Goal: Browse casually

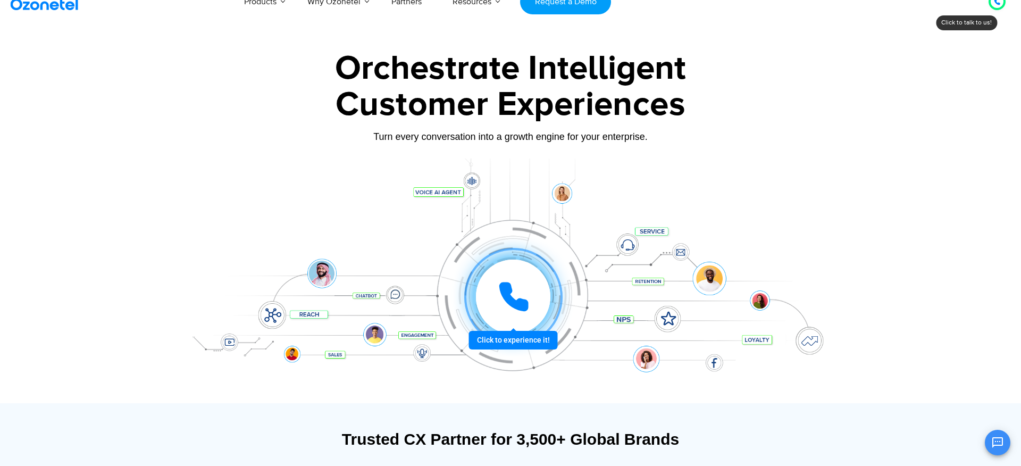
scroll to position [16, 0]
click at [509, 301] on icon at bounding box center [513, 296] width 27 height 27
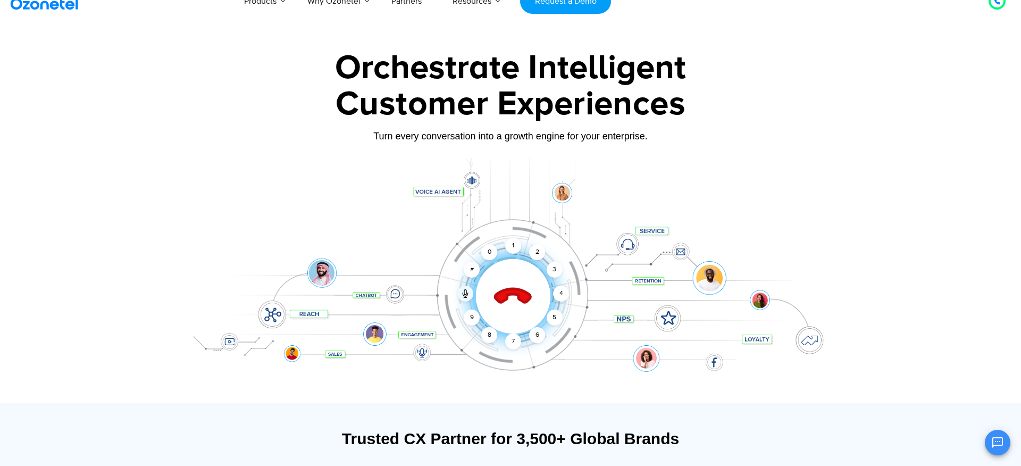
click at [511, 301] on icon at bounding box center [513, 296] width 45 height 45
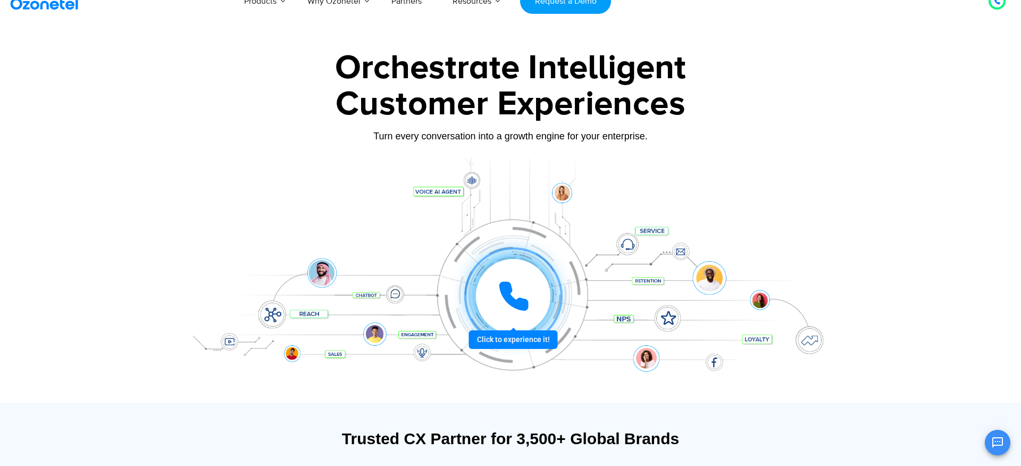
click at [511, 301] on icon at bounding box center [513, 296] width 27 height 27
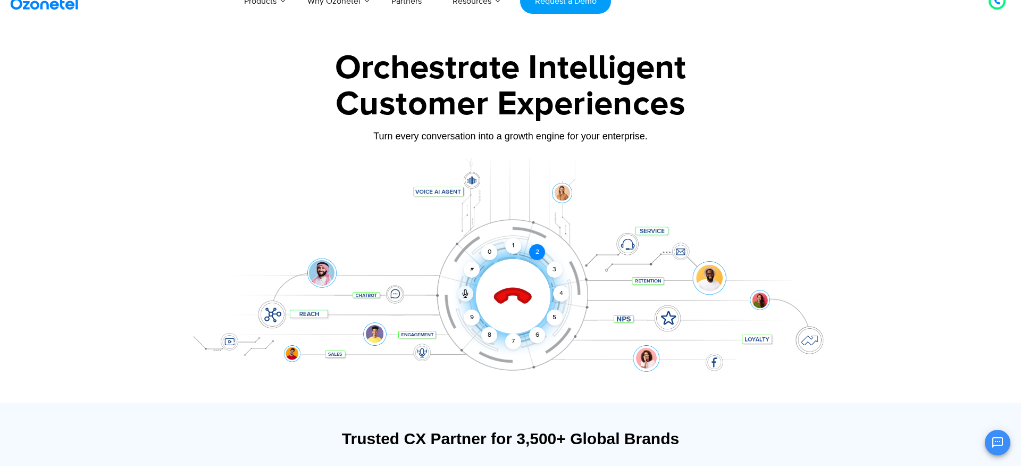
click at [536, 249] on div "2" at bounding box center [537, 252] width 16 height 16
click at [515, 245] on div "1" at bounding box center [513, 246] width 16 height 16
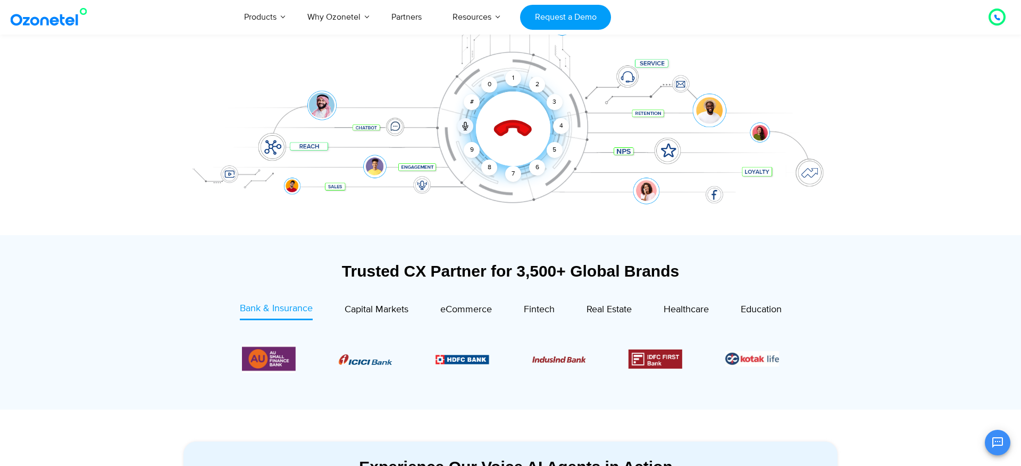
scroll to position [190, 0]
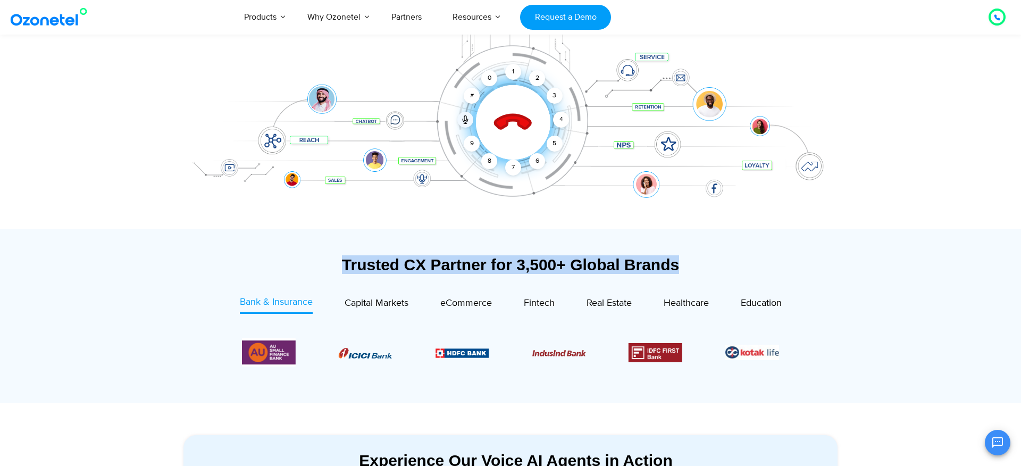
drag, startPoint x: 344, startPoint y: 265, endPoint x: 676, endPoint y: 270, distance: 331.9
click at [676, 270] on div "Trusted CX Partner for 3,500+ Global Brands" at bounding box center [510, 264] width 654 height 19
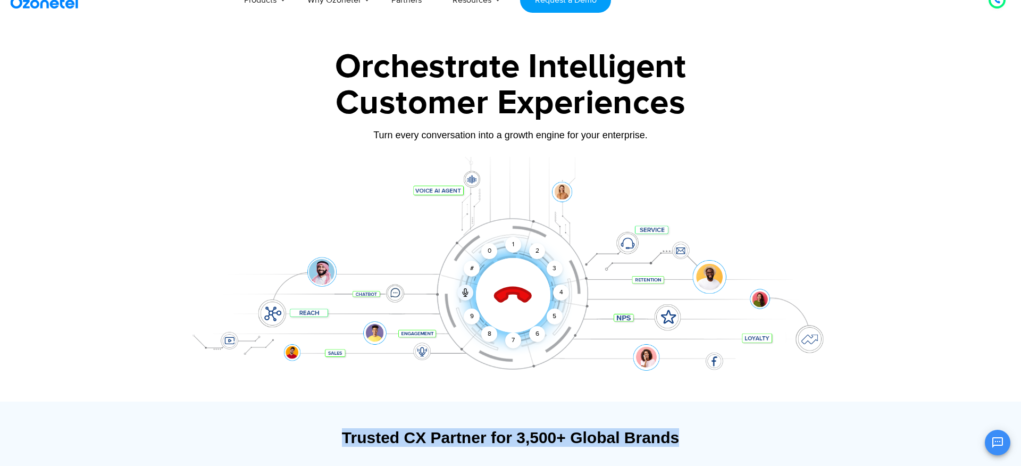
scroll to position [10, 0]
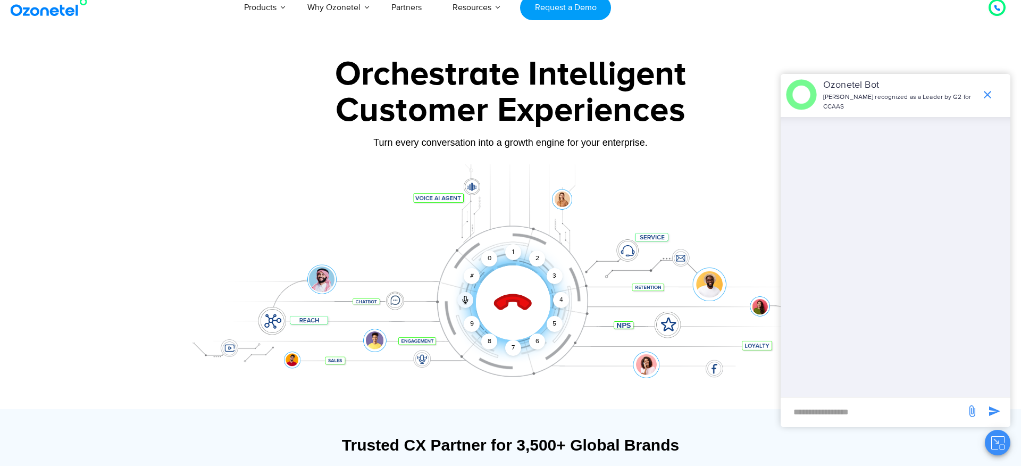
click at [499, 301] on icon at bounding box center [513, 303] width 37 height 37
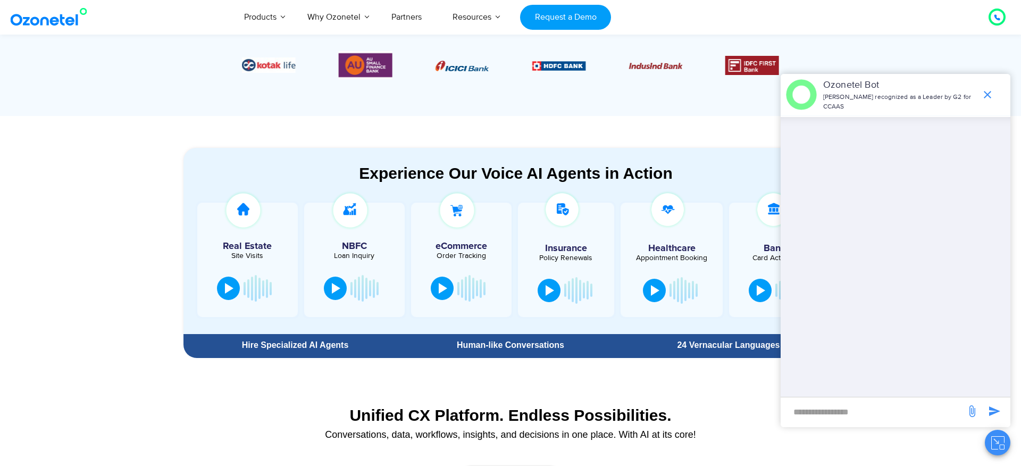
scroll to position [480, 0]
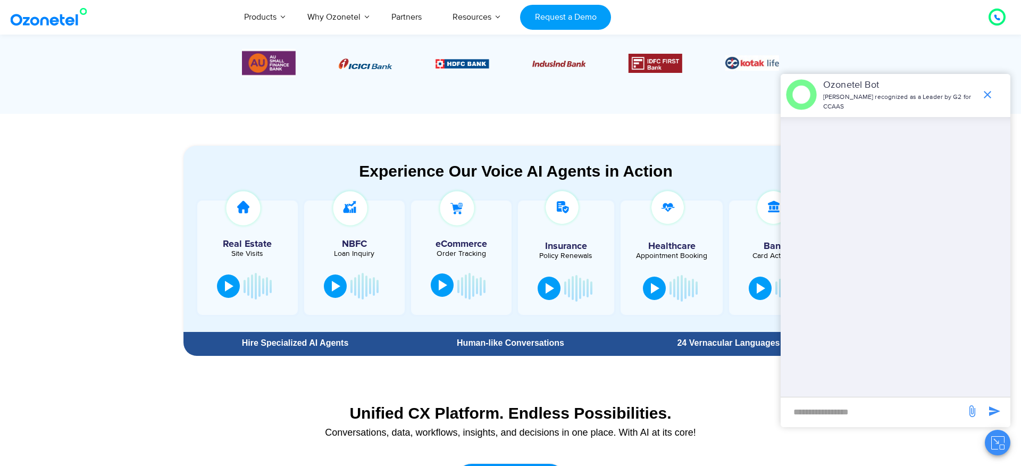
click at [439, 290] on button at bounding box center [442, 284] width 23 height 23
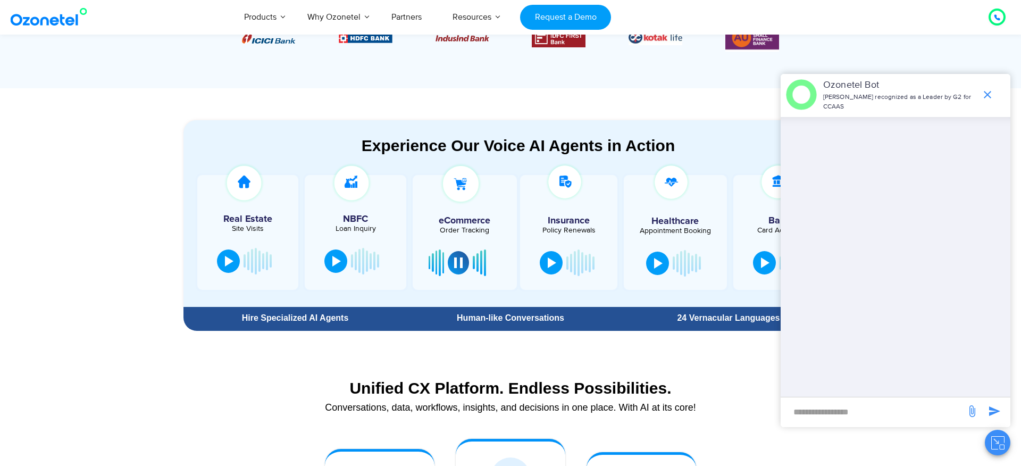
scroll to position [503, 0]
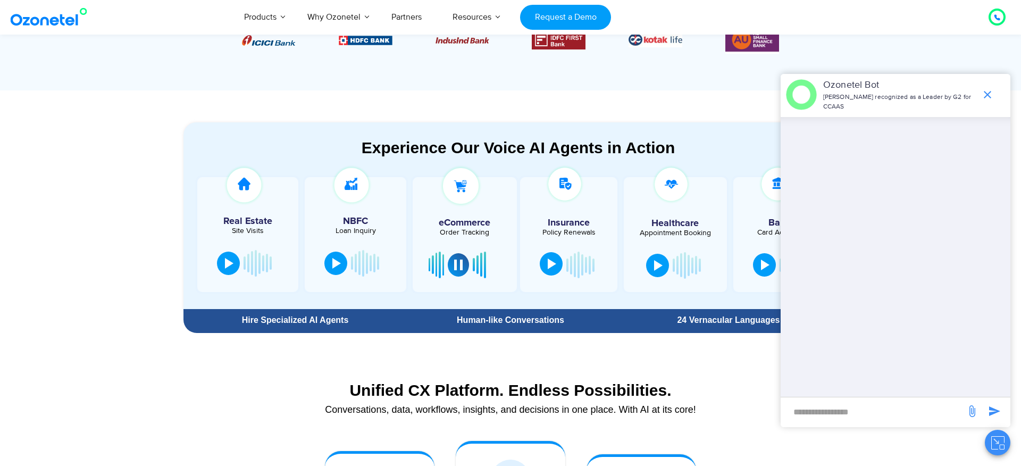
click at [546, 268] on button at bounding box center [551, 263] width 23 height 23
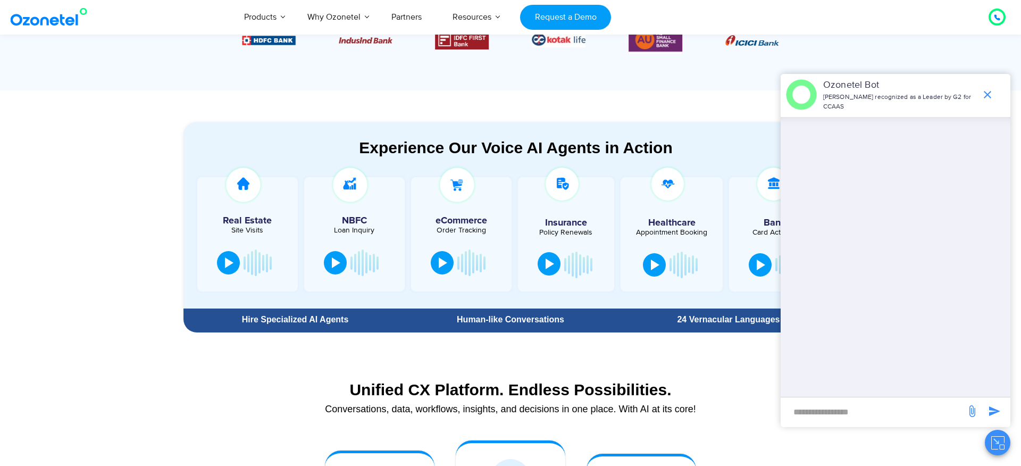
click at [541, 268] on button at bounding box center [549, 263] width 23 height 23
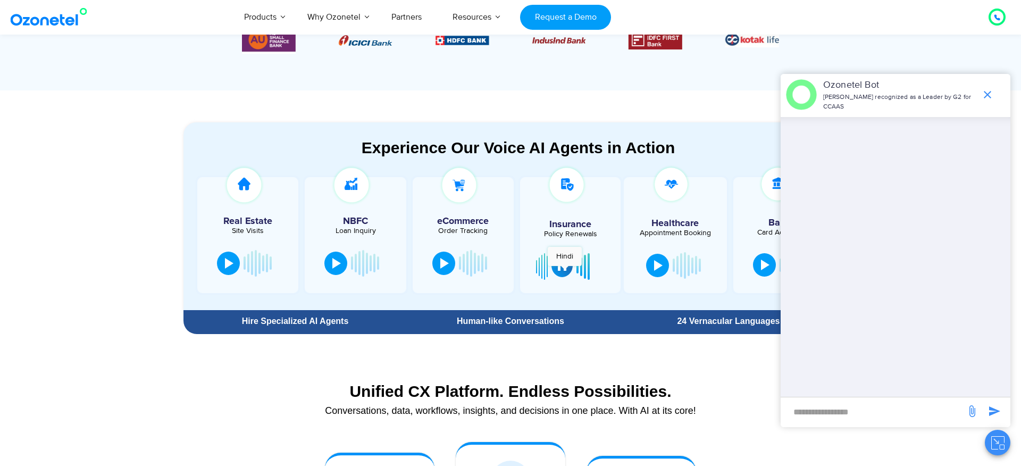
click at [565, 271] on button at bounding box center [562, 265] width 21 height 23
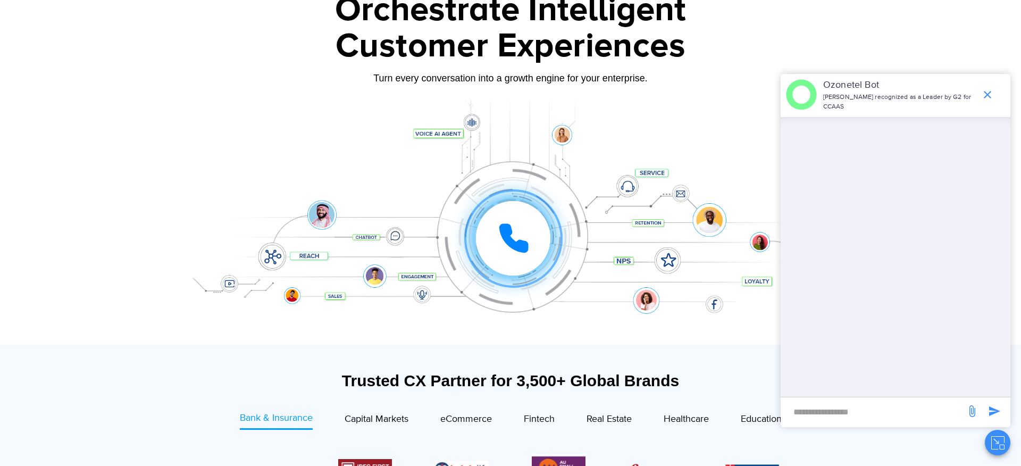
scroll to position [0, 0]
